Goal: Complete application form

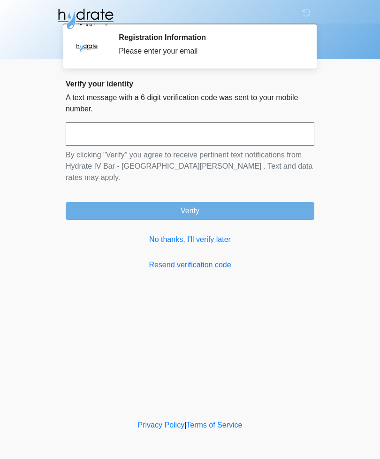
click at [221, 133] on input "text" at bounding box center [190, 133] width 249 height 23
type input "******"
click at [272, 202] on button "Verify" at bounding box center [190, 211] width 249 height 18
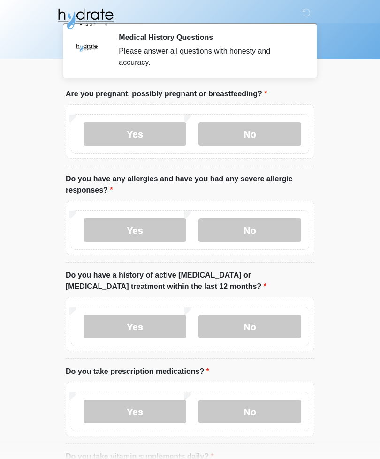
click at [265, 137] on label "No" at bounding box center [250, 133] width 103 height 23
click at [254, 226] on label "No" at bounding box center [250, 229] width 103 height 23
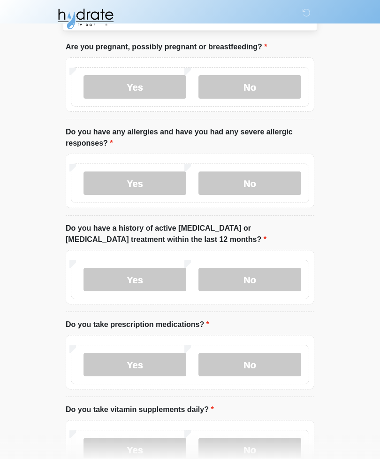
scroll to position [48, 0]
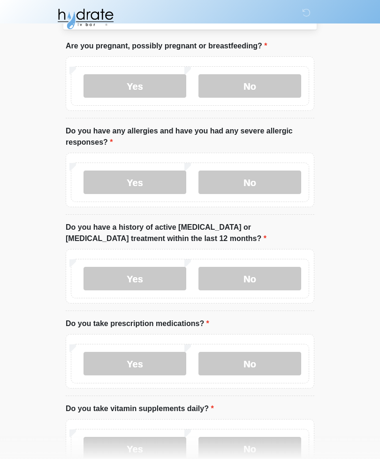
click at [252, 273] on label "No" at bounding box center [250, 278] width 103 height 23
click at [164, 359] on label "Yes" at bounding box center [135, 363] width 103 height 23
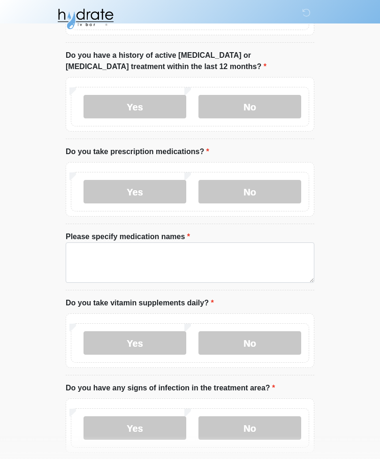
scroll to position [220, 0]
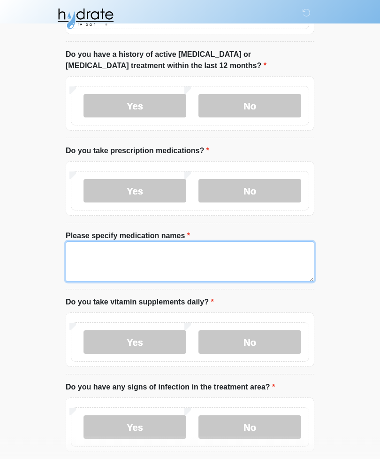
click at [208, 265] on textarea "Please specify medication names" at bounding box center [190, 262] width 249 height 40
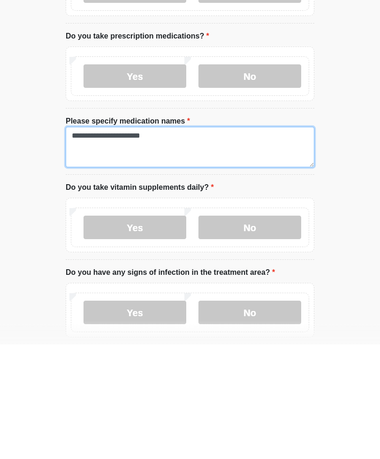
type textarea "**********"
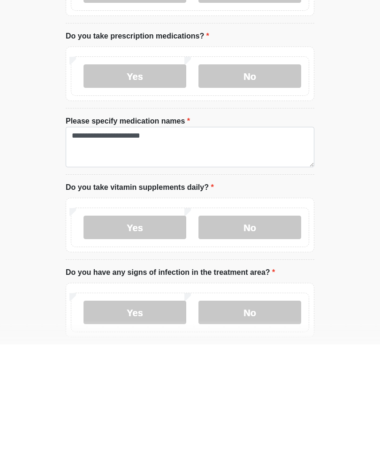
click at [167, 331] on label "Yes" at bounding box center [135, 342] width 103 height 23
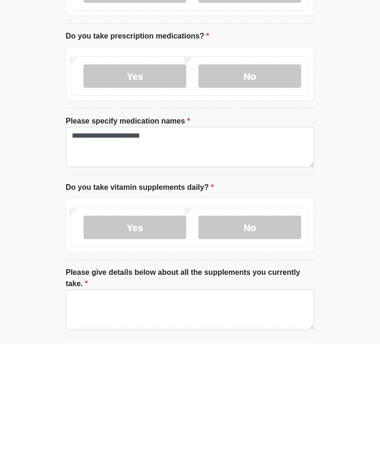
scroll to position [335, 0]
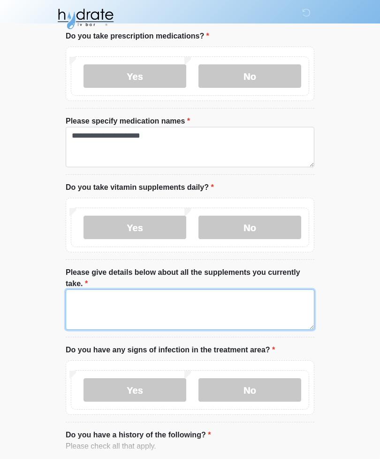
click at [226, 306] on textarea "Please give details below about all the supplements you currently take." at bounding box center [190, 309] width 249 height 40
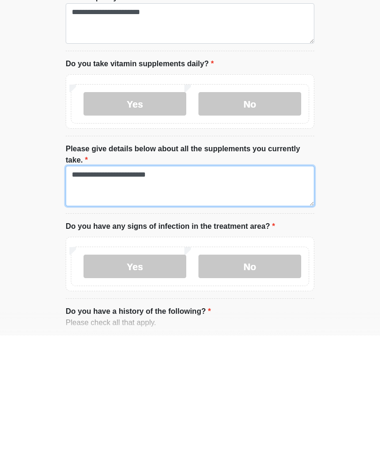
type textarea "**********"
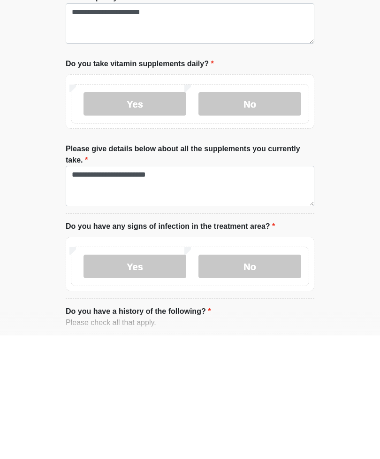
click at [265, 378] on label "No" at bounding box center [250, 389] width 103 height 23
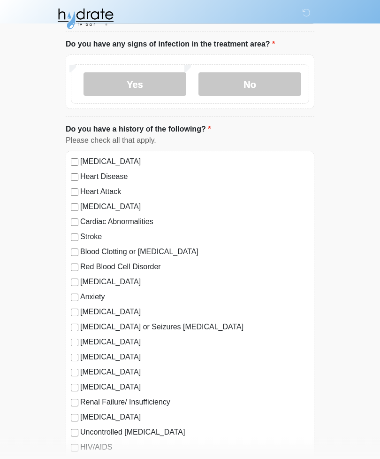
scroll to position [641, 0]
click at [100, 342] on label "[MEDICAL_DATA]" at bounding box center [194, 341] width 229 height 11
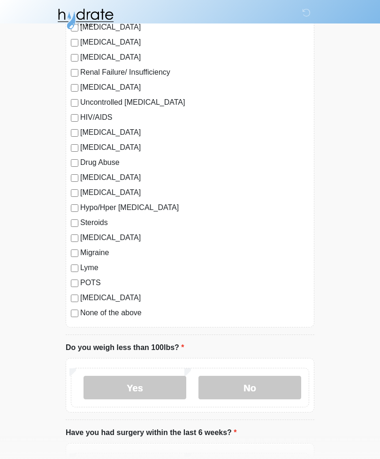
scroll to position [975, 0]
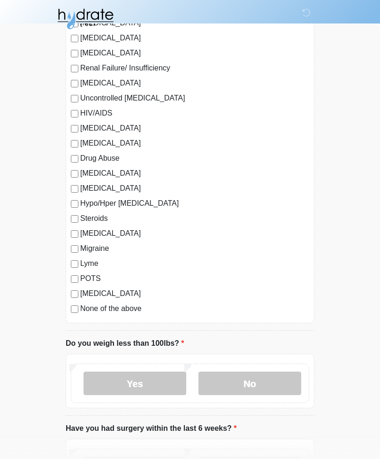
click at [250, 383] on label "No" at bounding box center [250, 382] width 103 height 23
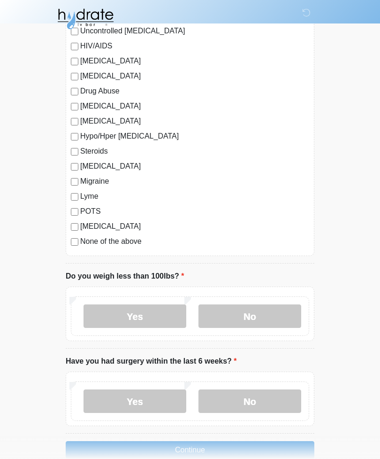
scroll to position [1060, 0]
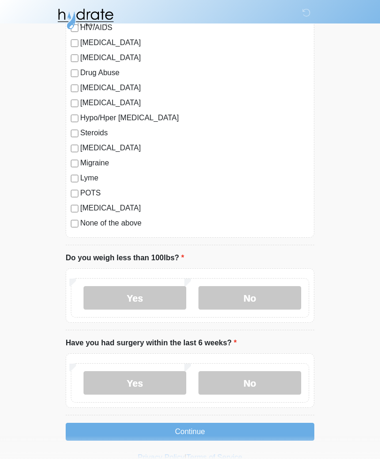
click at [247, 380] on label "No" at bounding box center [250, 382] width 103 height 23
click at [252, 426] on button "Continue" at bounding box center [190, 432] width 249 height 18
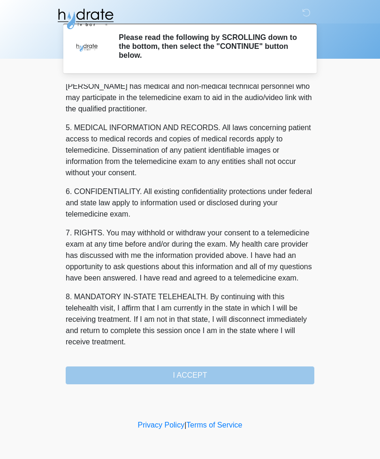
scroll to position [285, 0]
click at [212, 374] on button "I ACCEPT" at bounding box center [190, 375] width 249 height 18
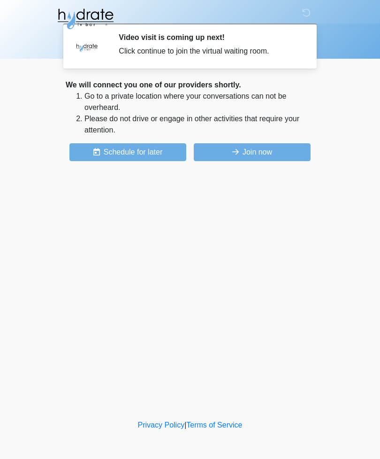
click at [278, 145] on button "Join now" at bounding box center [252, 152] width 117 height 18
